Goal: Check status: Check status

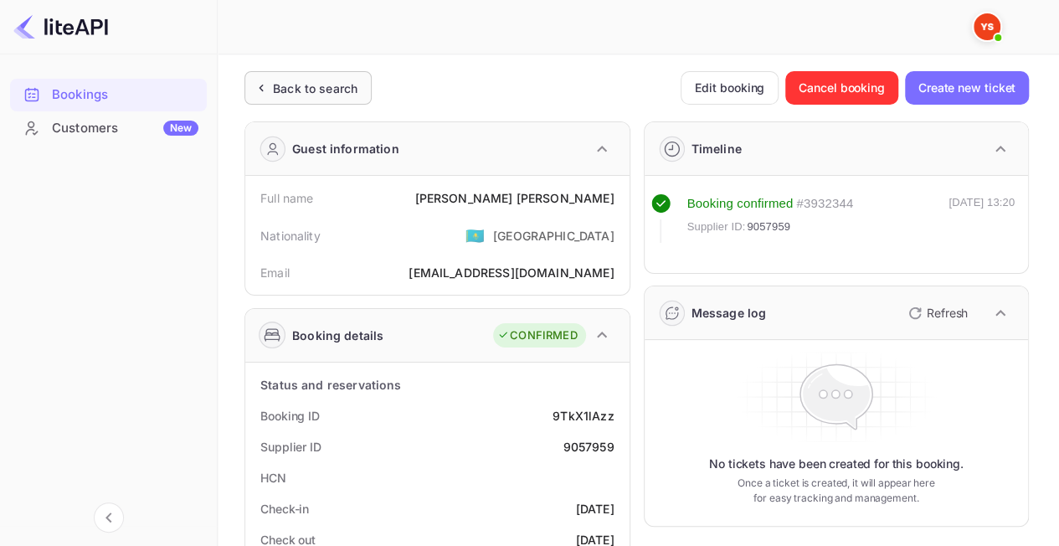
click at [293, 85] on div "Back to search" at bounding box center [315, 89] width 85 height 18
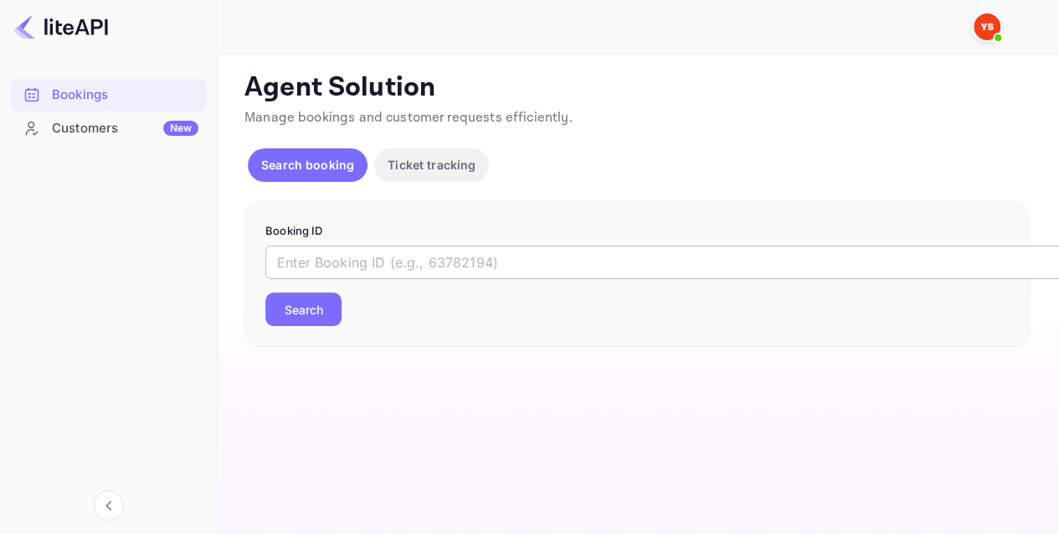
click at [415, 254] on input "text" at bounding box center [685, 262] width 838 height 34
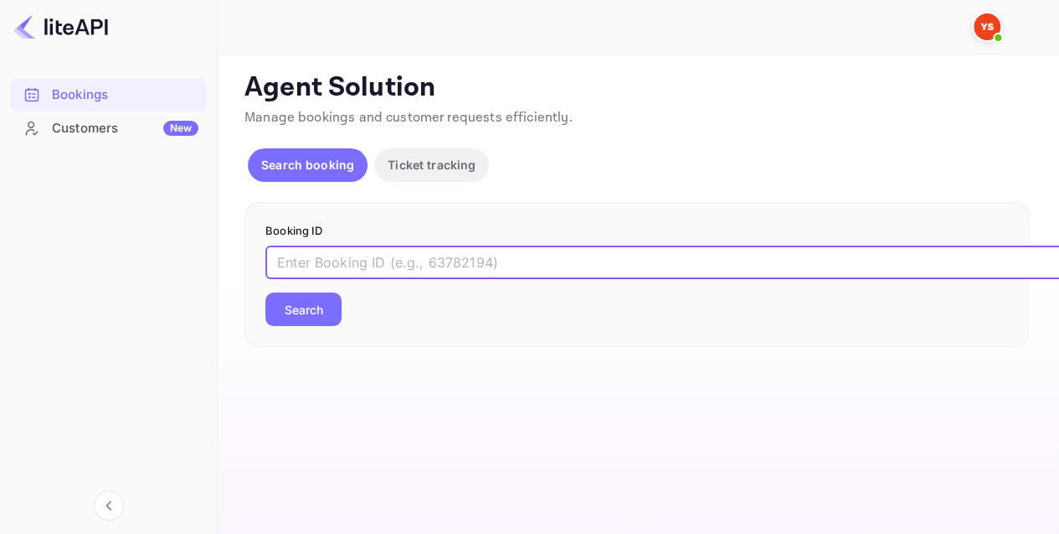
paste input "8868655"
type input "8868655"
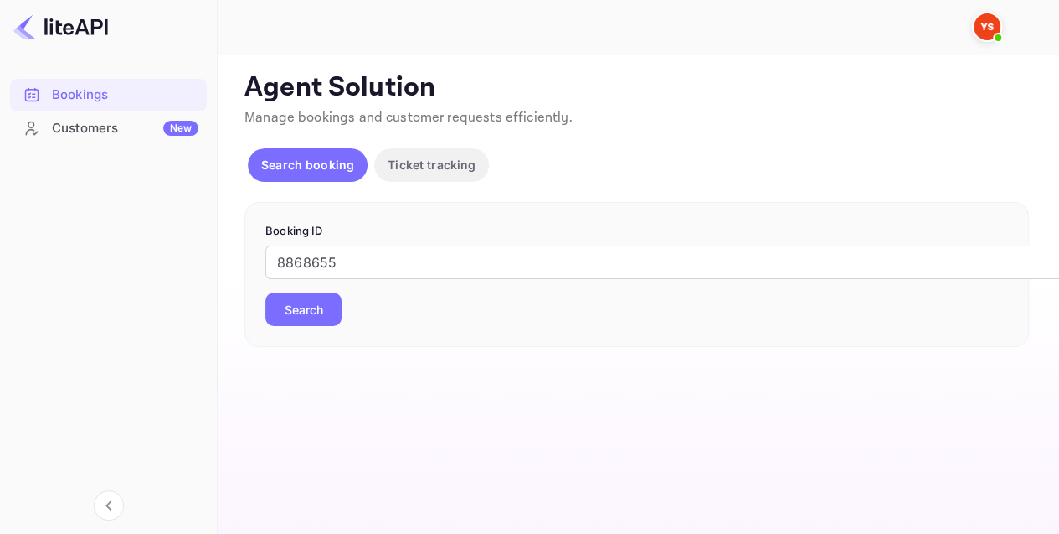
click at [307, 307] on button "Search" at bounding box center [304, 309] width 76 height 34
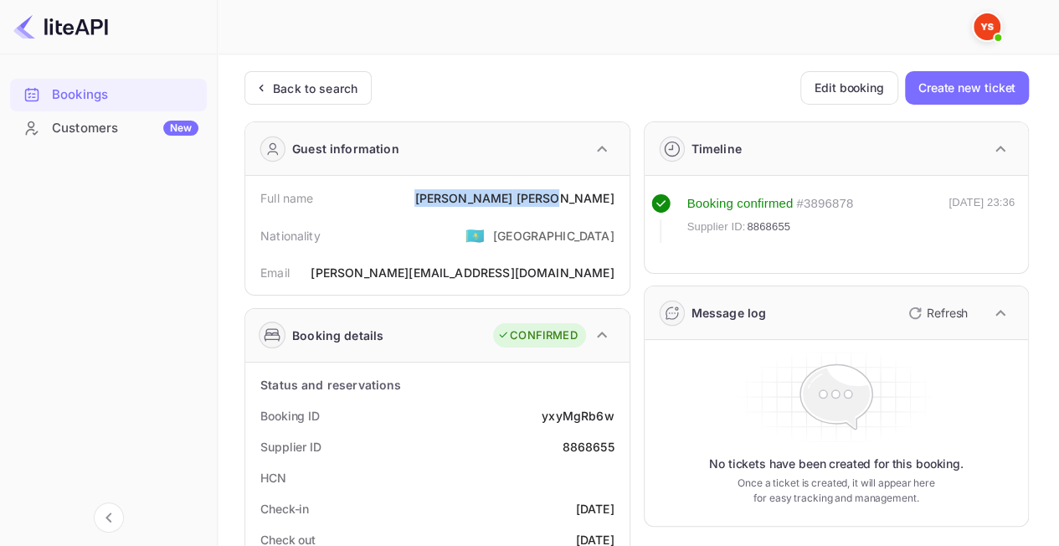
drag, startPoint x: 511, startPoint y: 190, endPoint x: 616, endPoint y: 198, distance: 105.8
click at [616, 198] on div "Full name [PERSON_NAME]" at bounding box center [437, 198] width 371 height 31
copy div "[PERSON_NAME]"
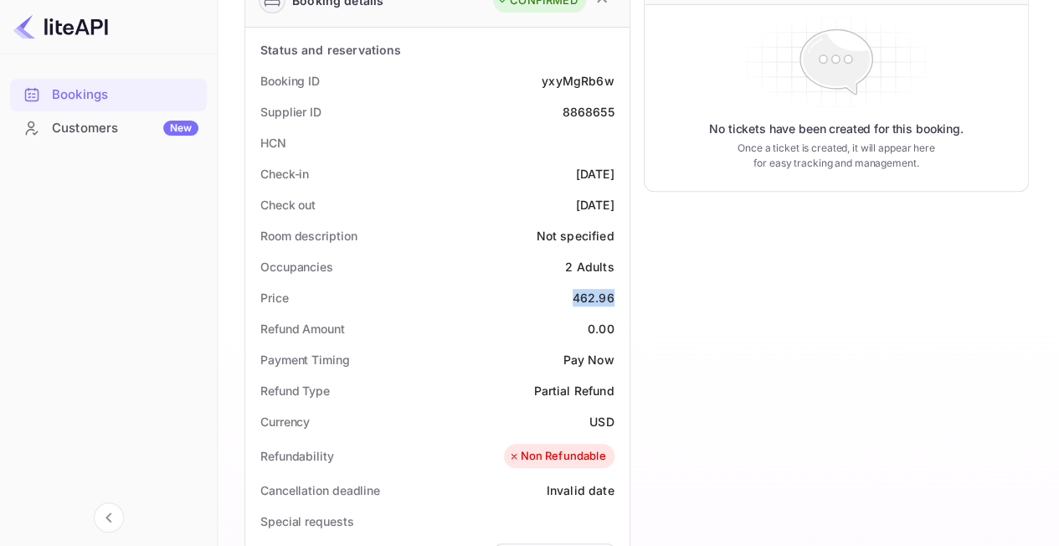
drag, startPoint x: 606, startPoint y: 300, endPoint x: 621, endPoint y: 302, distance: 16.0
click at [621, 302] on div "Price 462.96" at bounding box center [437, 297] width 371 height 31
copy div "462.96"
